Goal: Information Seeking & Learning: Learn about a topic

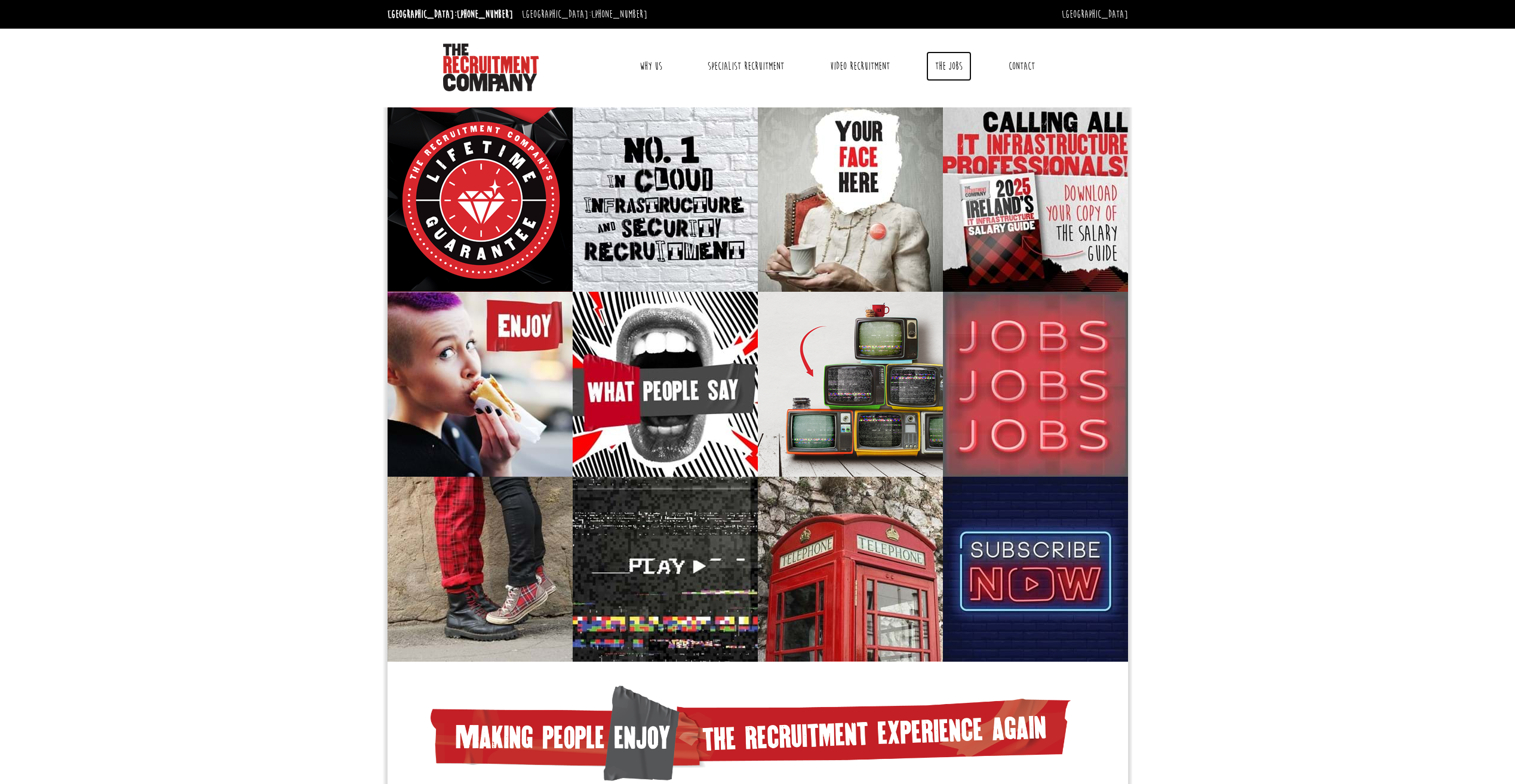
click at [949, 67] on link "The Jobs" at bounding box center [948, 66] width 46 height 30
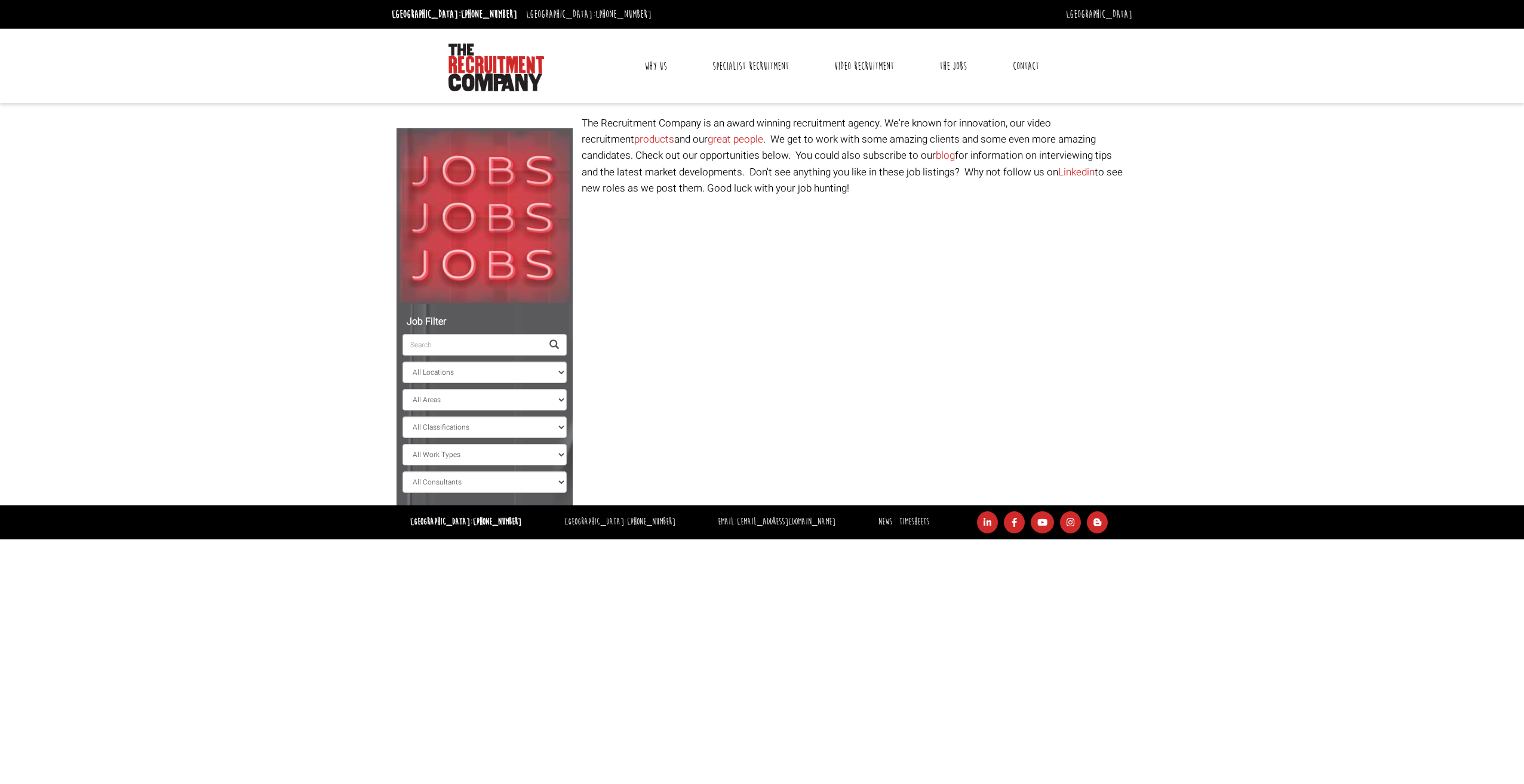
select select "[GEOGRAPHIC_DATA]"
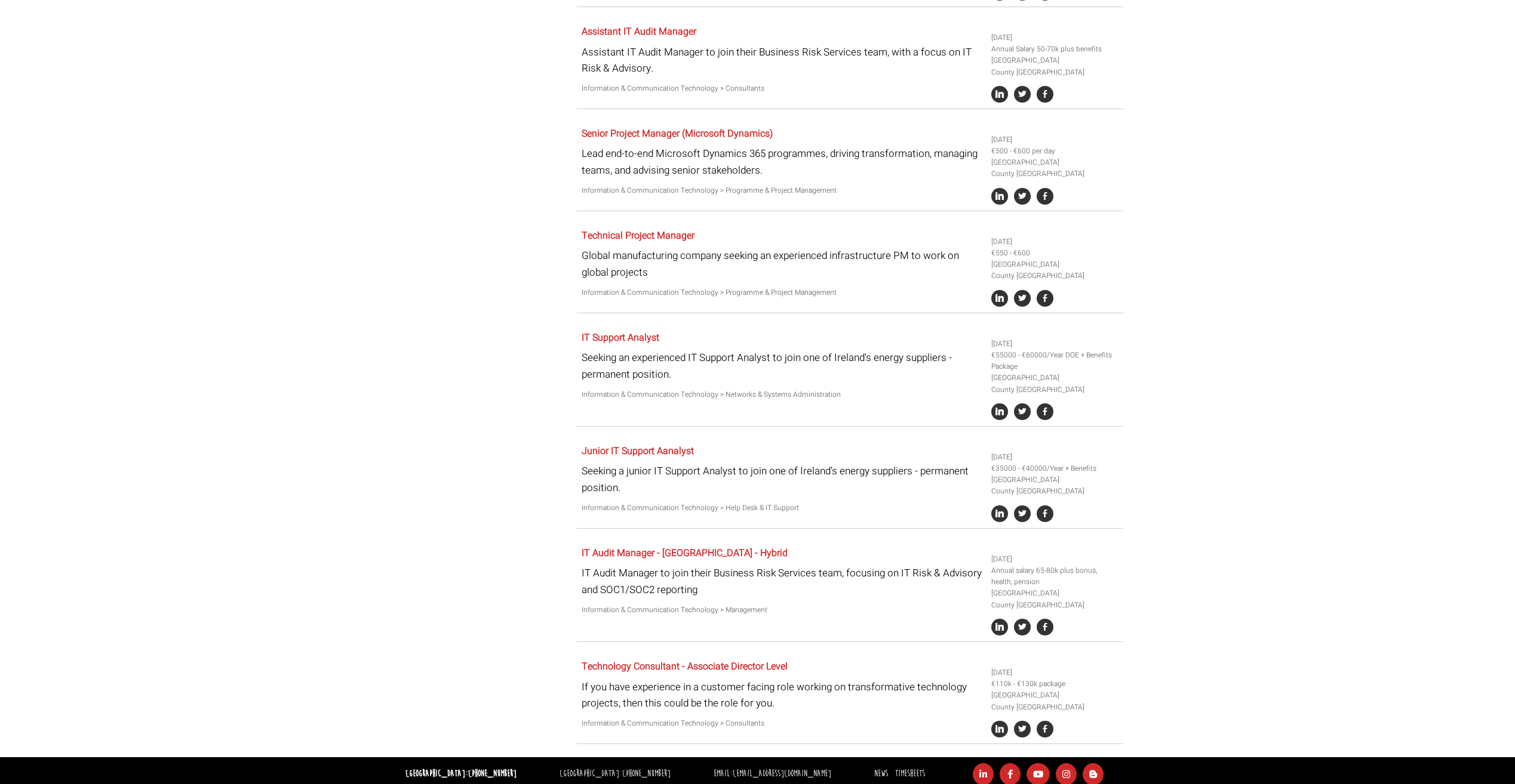
scroll to position [519, 0]
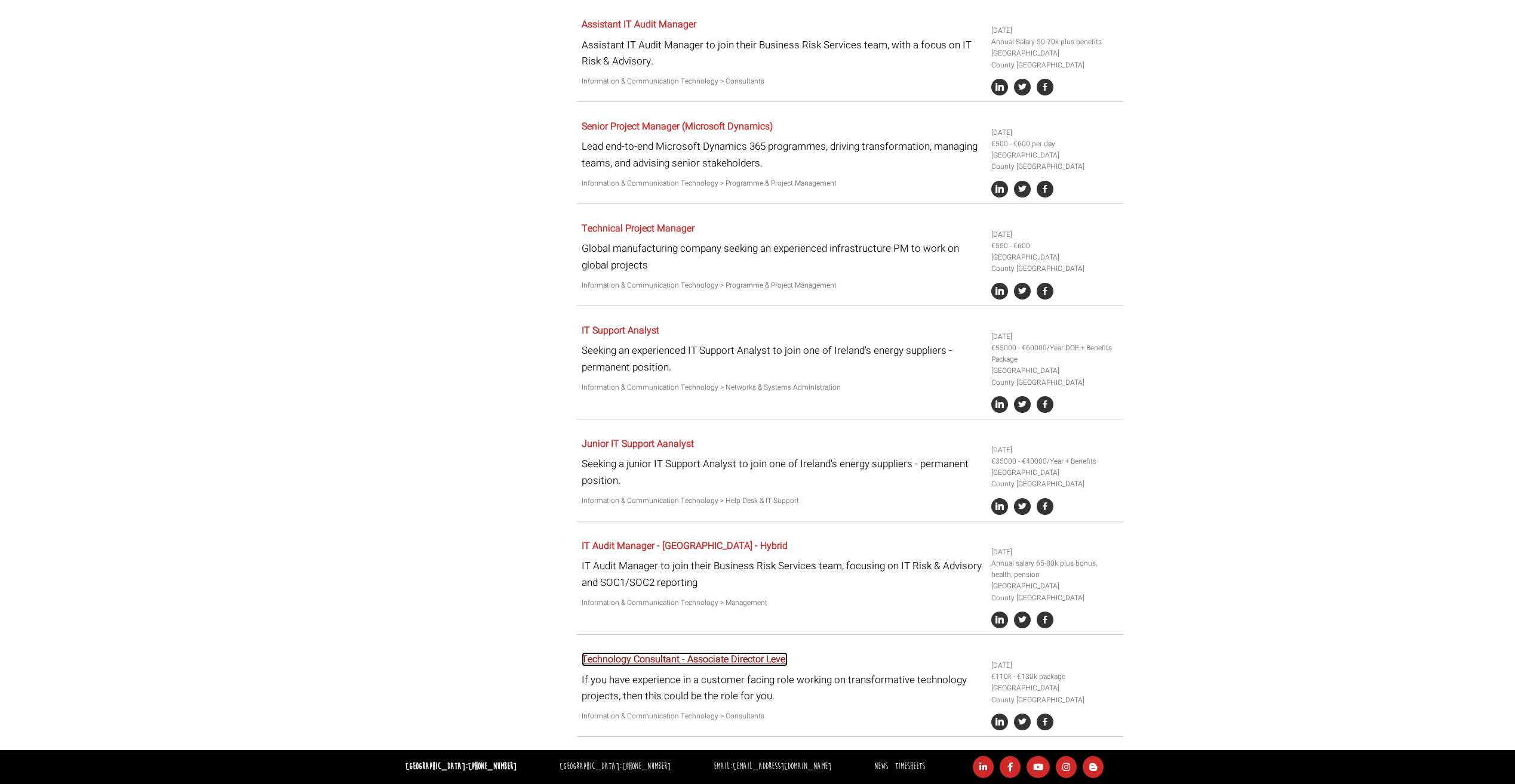
click at [705, 663] on link "Technology Consultant - Associate Director Level" at bounding box center [684, 659] width 206 height 15
